Goal: Task Accomplishment & Management: Use online tool/utility

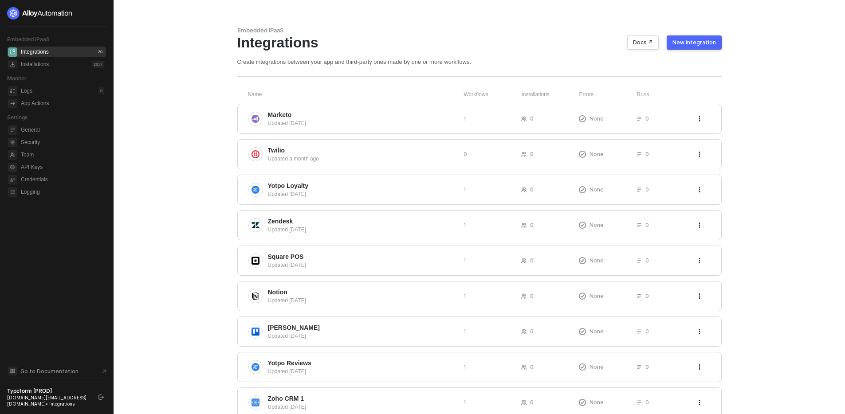
click at [708, 34] on div "Integrations Docs ↗ New Integration" at bounding box center [479, 42] width 484 height 17
click at [697, 44] on div "New Integration" at bounding box center [694, 42] width 43 height 7
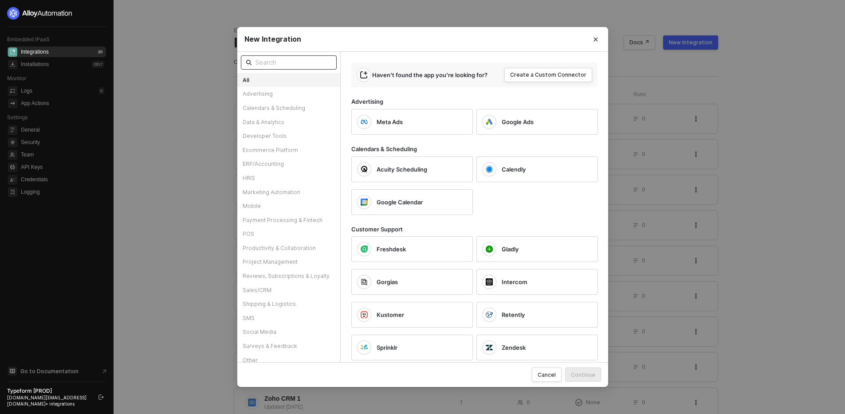
click at [307, 66] on input "text" at bounding box center [293, 63] width 76 height 10
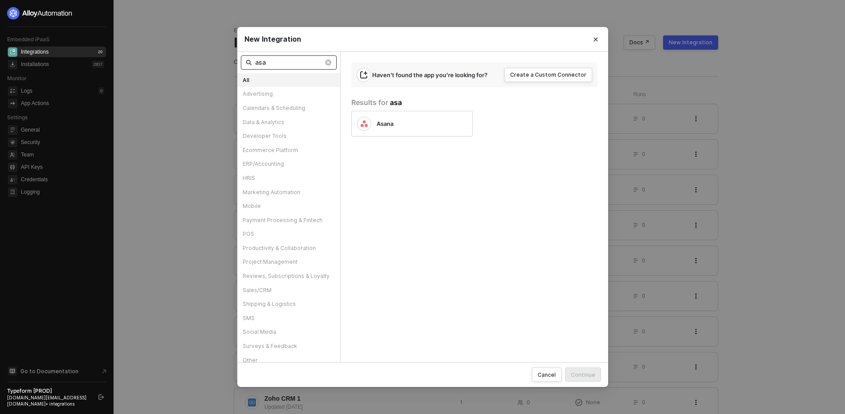
type input "asan"
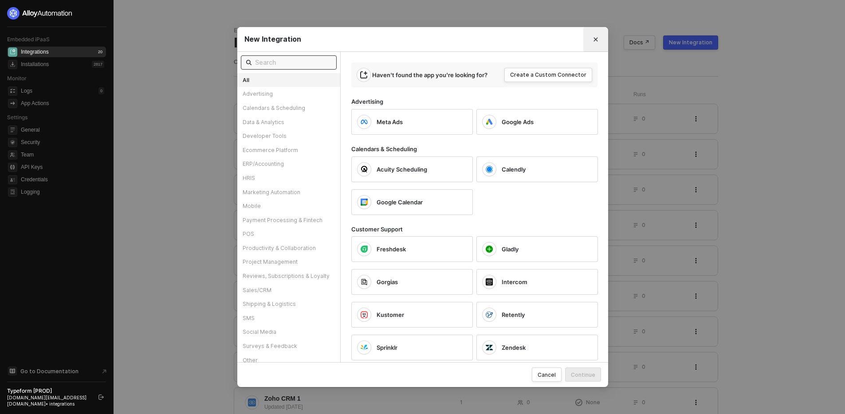
click at [597, 39] on icon "Close" at bounding box center [595, 39] width 5 height 5
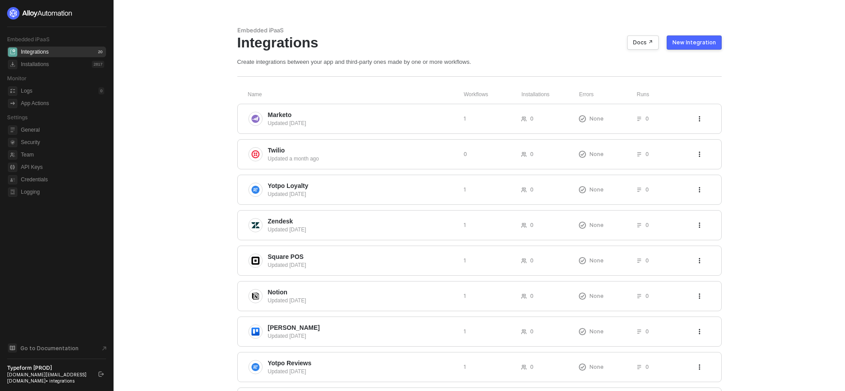
click at [102, 375] on icon "logout" at bounding box center [100, 374] width 5 height 5
